Goal: Use online tool/utility: Utilize a website feature to perform a specific function

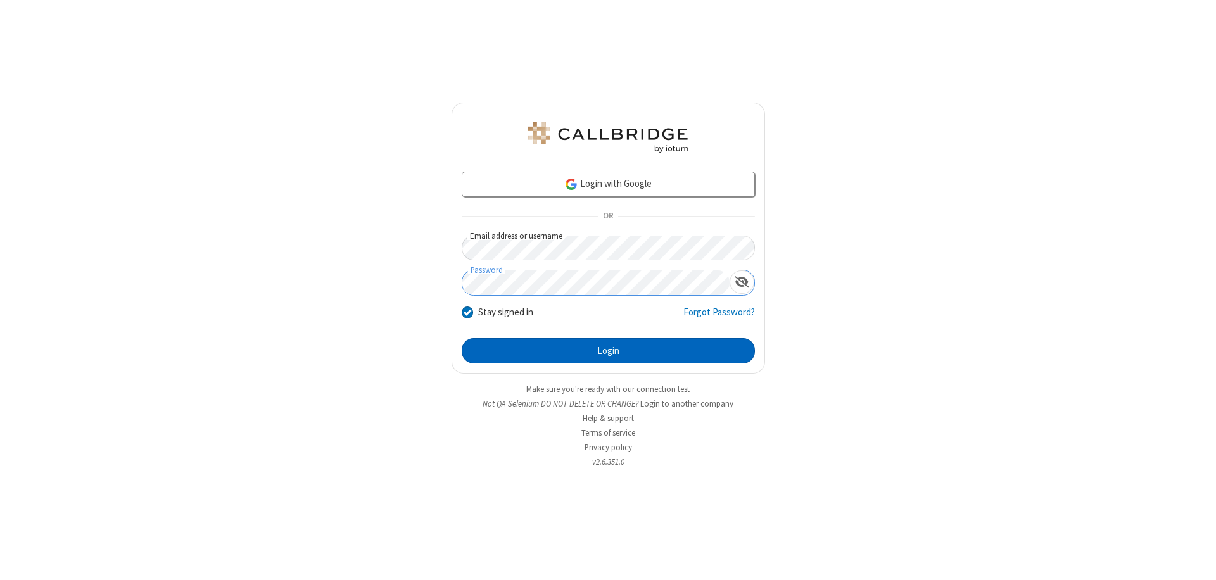
click at [608, 351] on button "Login" at bounding box center [608, 350] width 293 height 25
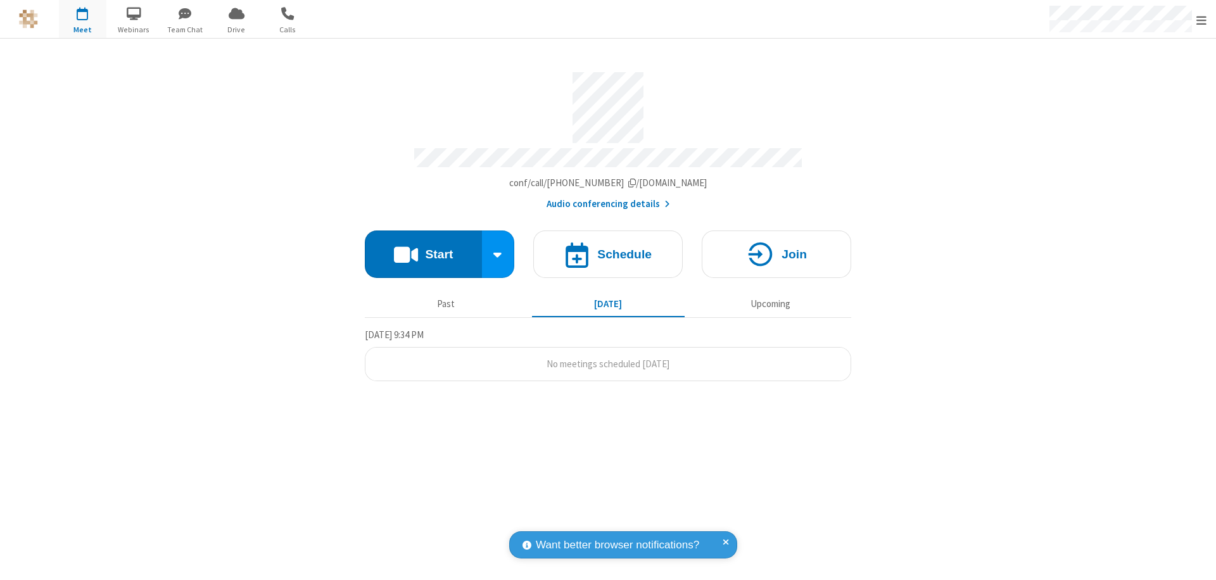
click at [423, 248] on button "Start" at bounding box center [423, 253] width 117 height 47
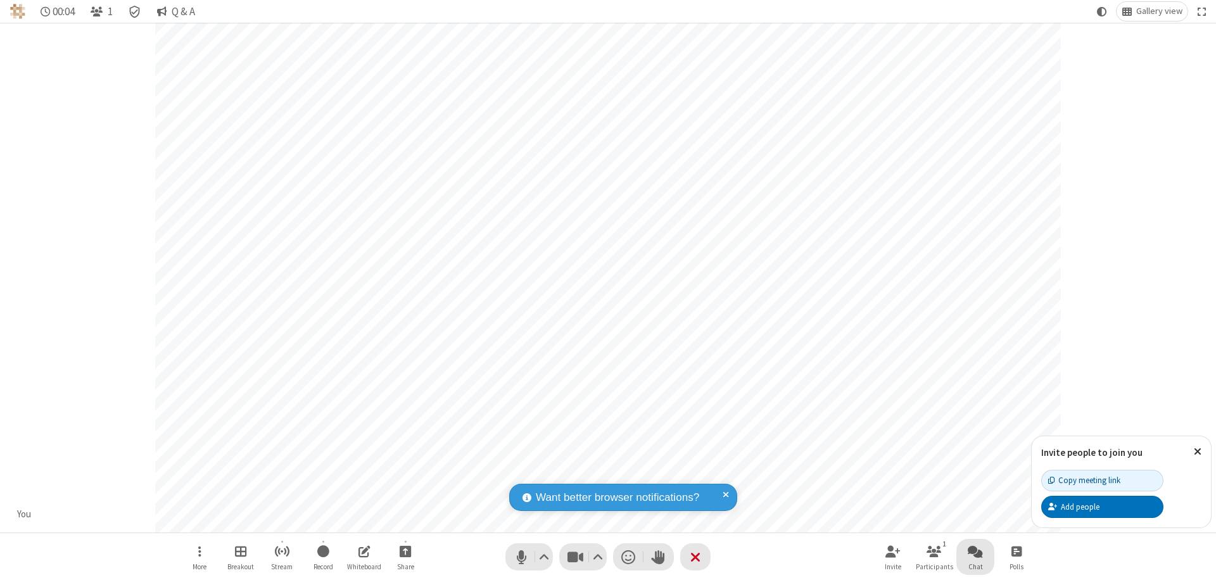
click at [975, 551] on span "Open chat" at bounding box center [974, 551] width 15 height 16
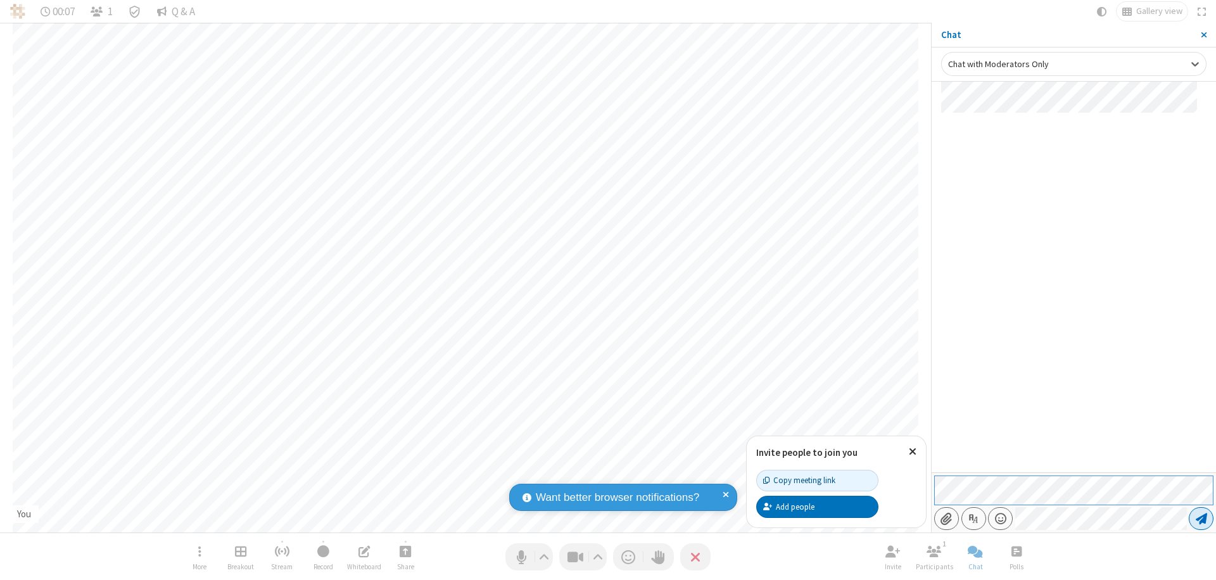
click at [1200, 518] on span "Send message" at bounding box center [1200, 518] width 11 height 13
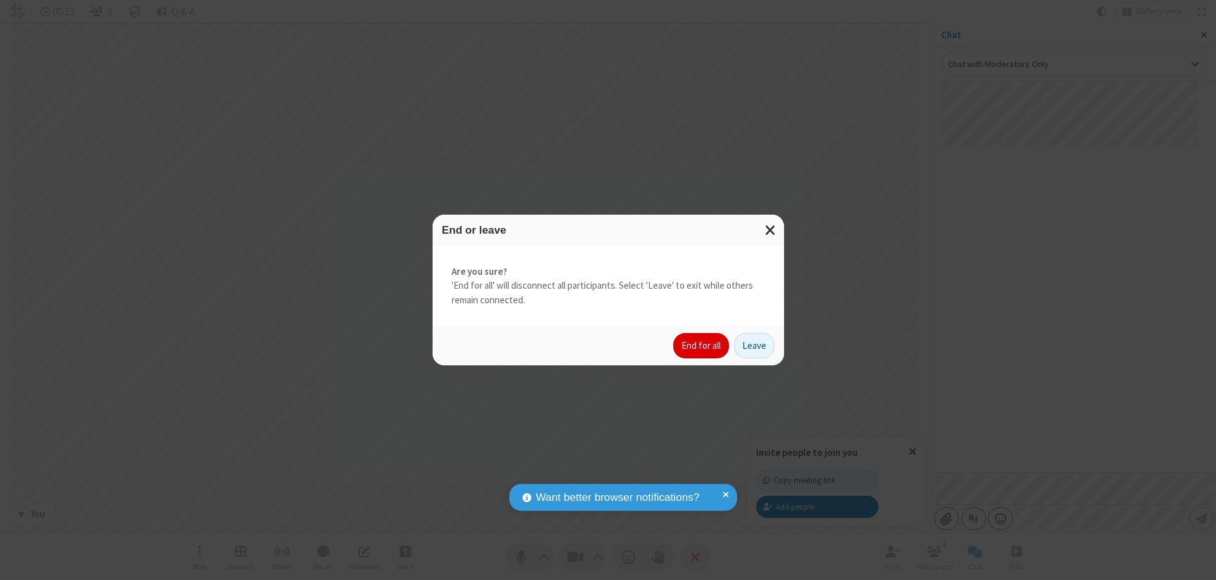
click at [701, 346] on button "End for all" at bounding box center [701, 345] width 56 height 25
